Goal: Information Seeking & Learning: Learn about a topic

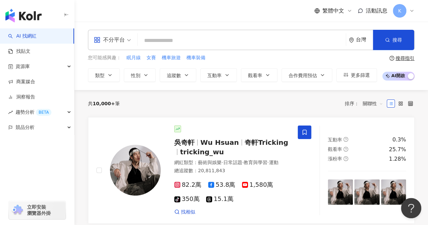
click at [200, 39] on input "search" at bounding box center [241, 40] width 203 height 13
type input "**********"
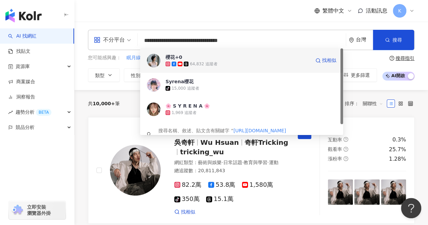
click at [245, 61] on div "64,832 追蹤者" at bounding box center [238, 64] width 145 height 7
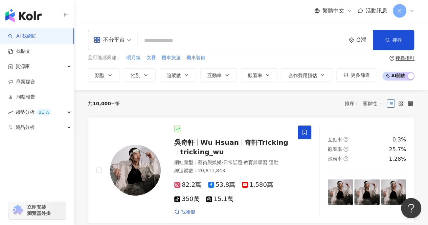
click at [227, 40] on input "search" at bounding box center [241, 40] width 203 height 13
paste input "**********"
type input "**********"
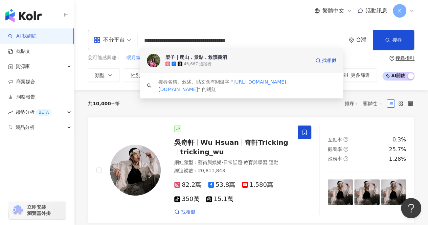
click at [232, 65] on div "46,667 追蹤者" at bounding box center [238, 64] width 145 height 7
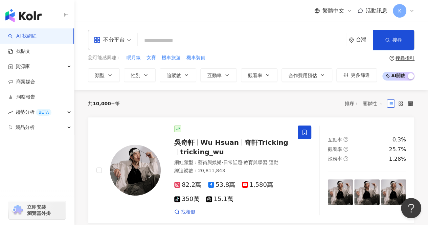
click at [227, 40] on input "search" at bounding box center [241, 40] width 203 height 13
paste input "**********"
type input "**********"
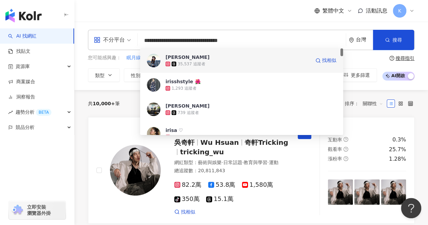
click at [217, 61] on div "35,537 追蹤者" at bounding box center [238, 64] width 145 height 7
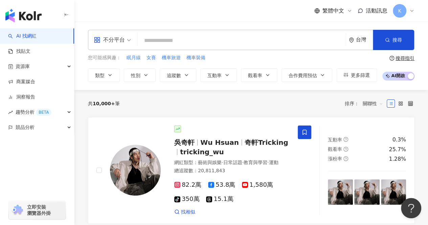
click at [150, 41] on input "search" at bounding box center [241, 40] width 203 height 13
paste input "**********"
type input "**********"
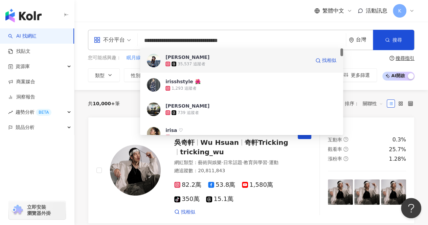
click at [198, 62] on div "35,537 追蹤者" at bounding box center [192, 64] width 28 height 6
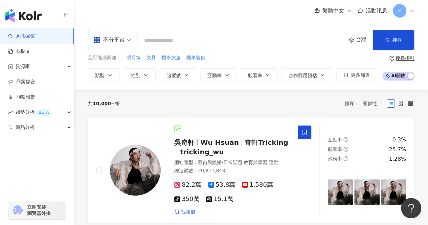
paste input "**********"
type input "**********"
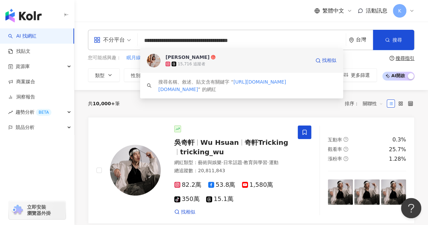
click at [204, 62] on div "15,716 追蹤者" at bounding box center [238, 64] width 145 height 7
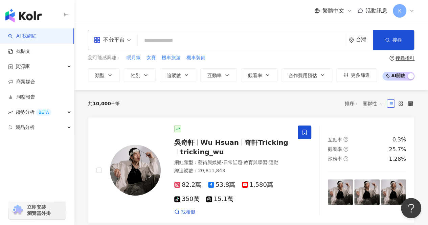
click at [152, 40] on input "search" at bounding box center [241, 40] width 203 height 13
paste input "**********"
type input "**********"
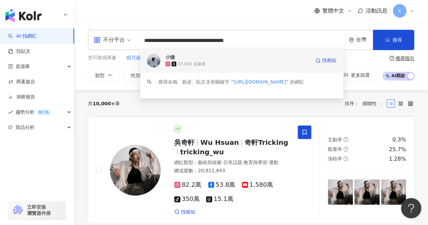
click at [272, 66] on div "17,083 追蹤者" at bounding box center [238, 64] width 145 height 7
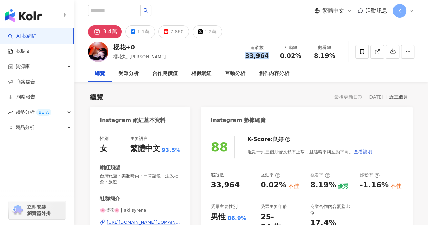
drag, startPoint x: 271, startPoint y: 56, endPoint x: 245, endPoint y: 58, distance: 25.8
click at [245, 58] on div "追蹤數 33,964" at bounding box center [257, 51] width 34 height 15
drag, startPoint x: 334, startPoint y: 56, endPoint x: 315, endPoint y: 59, distance: 19.5
click at [315, 59] on div "8.19%" at bounding box center [325, 55] width 26 height 7
copy span "8.19%"
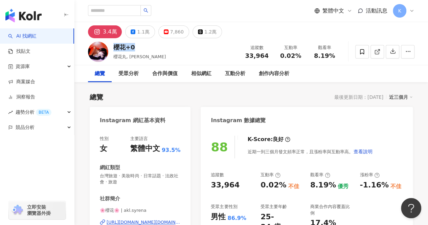
drag, startPoint x: 141, startPoint y: 47, endPoint x: 114, endPoint y: 48, distance: 27.1
click at [114, 48] on div "櫻花+0" at bounding box center [139, 47] width 52 height 8
copy div "櫻花+0"
click at [133, 11] on input "search" at bounding box center [114, 10] width 53 height 11
paste input "**********"
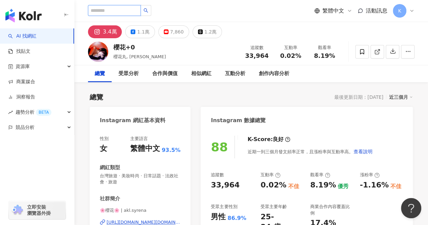
type input "**********"
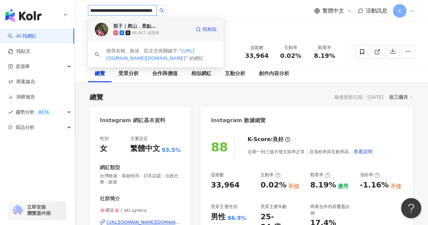
click at [153, 26] on div "梨子｜爬山．景點．救護義消" at bounding box center [135, 26] width 44 height 7
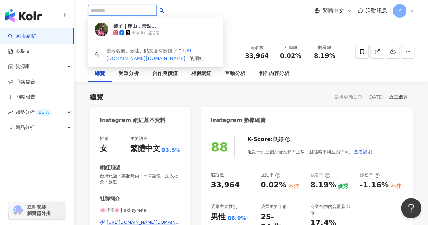
scroll to position [0, 0]
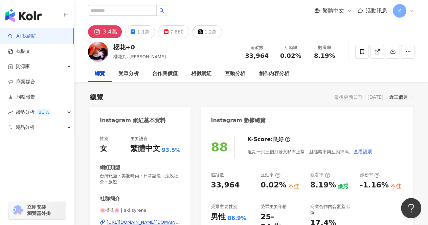
click at [269, 57] on div "33,964" at bounding box center [257, 55] width 26 height 7
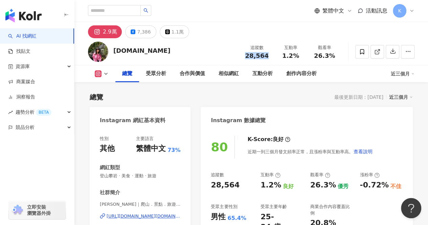
drag, startPoint x: 267, startPoint y: 57, endPoint x: 244, endPoint y: 57, distance: 23.7
click at [244, 57] on div "28,564" at bounding box center [257, 55] width 26 height 7
copy span "28,564"
drag, startPoint x: 301, startPoint y: 58, endPoint x: 276, endPoint y: 57, distance: 25.8
click at [282, 58] on div "1.2%" at bounding box center [291, 55] width 26 height 7
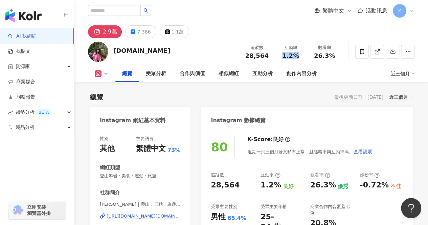
copy span "1.2%"
drag, startPoint x: 325, startPoint y: 57, endPoint x: 309, endPoint y: 57, distance: 16.2
click at [309, 57] on div "觀看率 26.3%" at bounding box center [325, 51] width 34 height 15
copy span "26.3%"
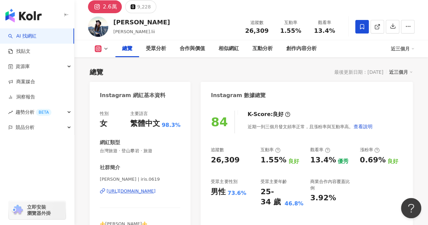
scroll to position [34, 0]
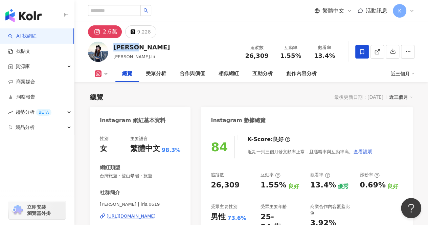
drag, startPoint x: 144, startPoint y: 46, endPoint x: 112, endPoint y: 49, distance: 31.9
click at [112, 49] on div "[PERSON_NAME].lii 追蹤數 26,309 互動率 1.55% 觀看率 13.4%" at bounding box center [251, 51] width 354 height 27
copy div "[PERSON_NAME]"
drag, startPoint x: 271, startPoint y: 56, endPoint x: 247, endPoint y: 57, distance: 24.0
click at [247, 57] on div "追蹤數 26,309" at bounding box center [257, 51] width 34 height 15
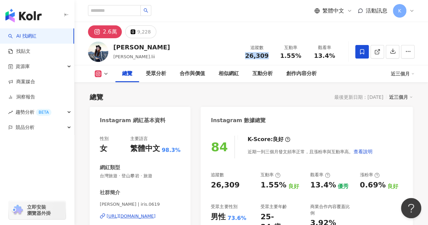
copy span "26,309"
drag, startPoint x: 301, startPoint y: 56, endPoint x: 282, endPoint y: 57, distance: 18.3
click at [282, 57] on div "1.55%" at bounding box center [291, 55] width 26 height 7
copy span "1.55%"
drag, startPoint x: 334, startPoint y: 57, endPoint x: 315, endPoint y: 58, distance: 19.7
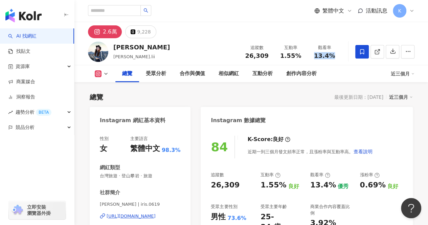
click at [315, 58] on div "13.4%" at bounding box center [325, 55] width 26 height 7
copy span "13.4%"
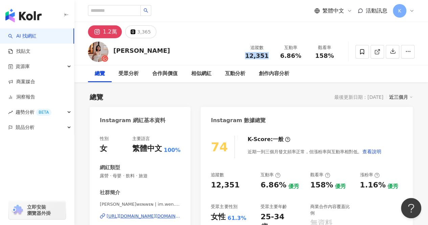
drag, startPoint x: 266, startPoint y: 55, endPoint x: 247, endPoint y: 56, distance: 19.0
click at [247, 56] on div "12,351" at bounding box center [257, 55] width 26 height 7
drag, startPoint x: 301, startPoint y: 52, endPoint x: 276, endPoint y: 57, distance: 25.2
click at [276, 57] on div "互動率 6.86%" at bounding box center [291, 51] width 34 height 15
copy span "6.86%"
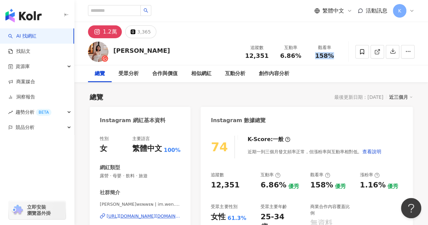
drag, startPoint x: 336, startPoint y: 56, endPoint x: 313, endPoint y: 56, distance: 22.3
click at [313, 56] on div "158%" at bounding box center [325, 55] width 26 height 7
copy span "158%"
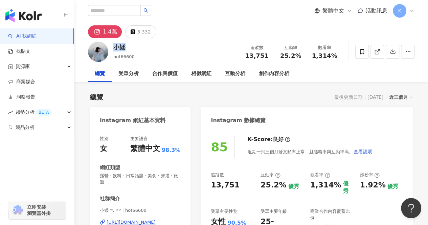
drag, startPoint x: 127, startPoint y: 48, endPoint x: 114, endPoint y: 48, distance: 13.2
click at [114, 48] on div "小矮" at bounding box center [123, 47] width 21 height 8
copy div "小矮"
click at [247, 57] on div "13,751" at bounding box center [257, 55] width 26 height 7
copy span "13,751"
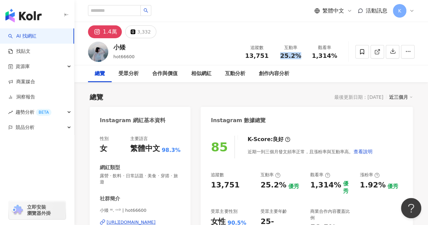
drag, startPoint x: 301, startPoint y: 58, endPoint x: 282, endPoint y: 58, distance: 19.0
click at [282, 58] on div "25.2%" at bounding box center [291, 55] width 26 height 7
copy span "25.2%"
drag, startPoint x: 336, startPoint y: 56, endPoint x: 312, endPoint y: 58, distance: 24.5
click at [312, 58] on div "1,314%" at bounding box center [325, 55] width 26 height 7
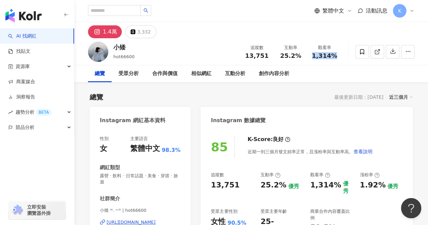
copy span "1,314%"
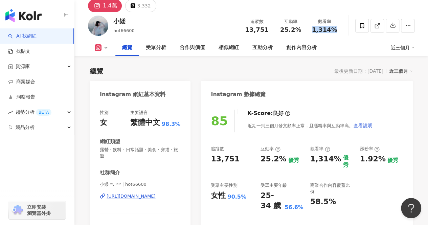
scroll to position [102, 0]
